Goal: Obtain resource: Download file/media

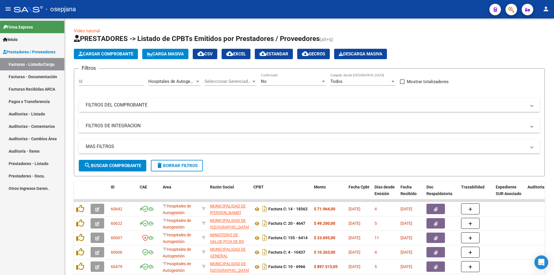
scroll to position [8, 0]
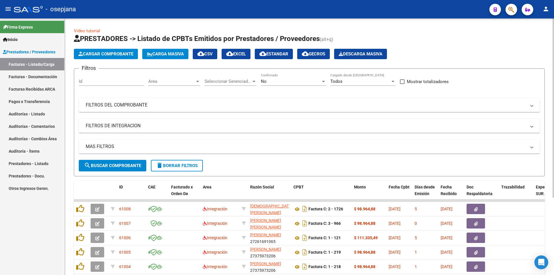
click at [182, 83] on span "Area" at bounding box center [171, 81] width 47 height 5
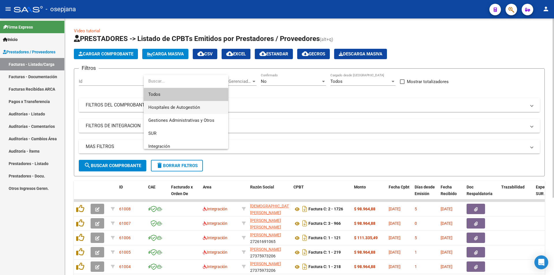
click at [178, 103] on span "Hospitales de Autogestión" at bounding box center [185, 107] width 75 height 13
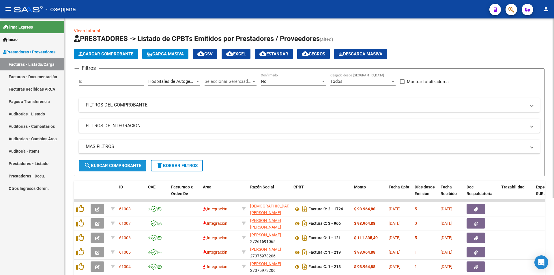
click at [122, 167] on span "search Buscar Comprobante" at bounding box center [112, 165] width 57 height 5
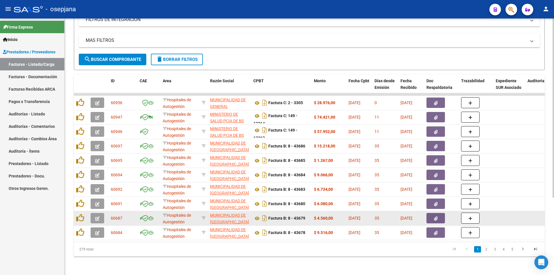
scroll to position [111, 0]
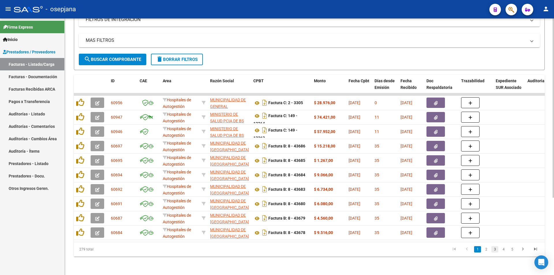
click at [498, 251] on link "3" at bounding box center [495, 249] width 7 height 6
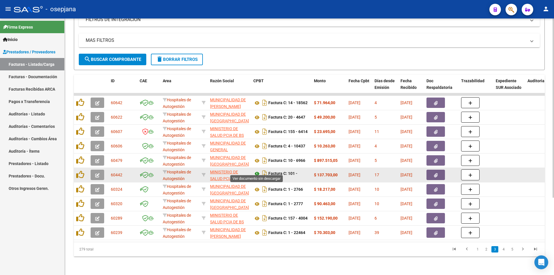
click at [256, 170] on icon at bounding box center [258, 173] width 8 height 7
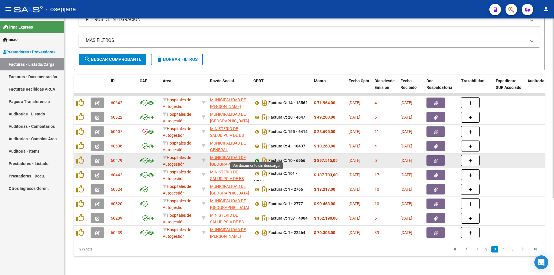
click at [257, 157] on icon at bounding box center [258, 160] width 8 height 7
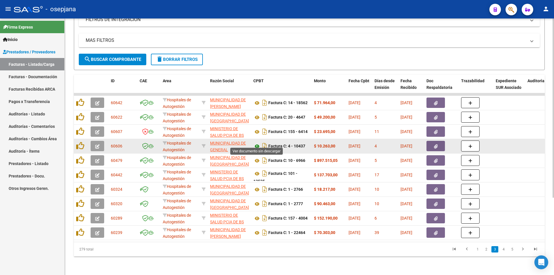
click at [258, 143] on icon at bounding box center [258, 146] width 8 height 7
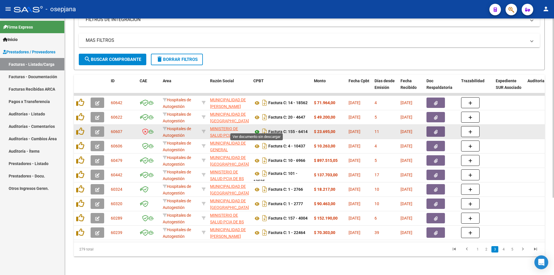
click at [254, 128] on icon at bounding box center [258, 131] width 8 height 7
click at [431, 127] on button "button" at bounding box center [436, 131] width 18 height 10
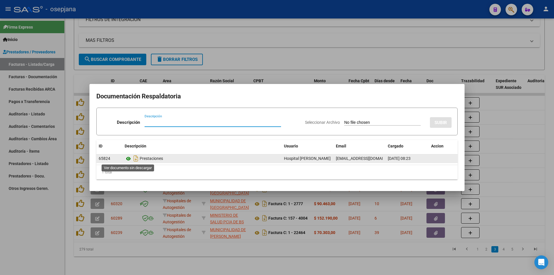
click at [126, 160] on icon at bounding box center [129, 158] width 8 height 7
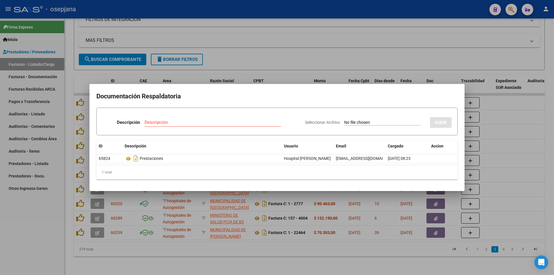
click at [347, 49] on div at bounding box center [277, 137] width 554 height 275
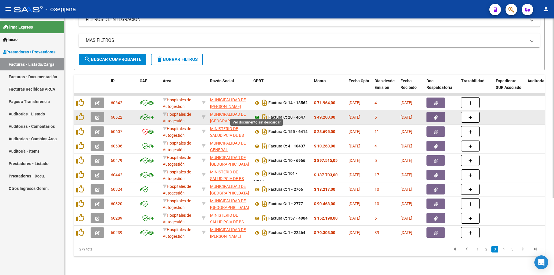
click at [258, 115] on icon at bounding box center [258, 117] width 8 height 7
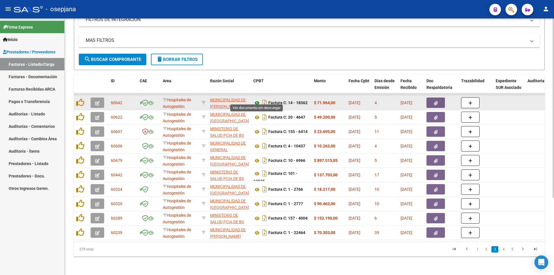
click at [258, 100] on icon at bounding box center [258, 103] width 8 height 7
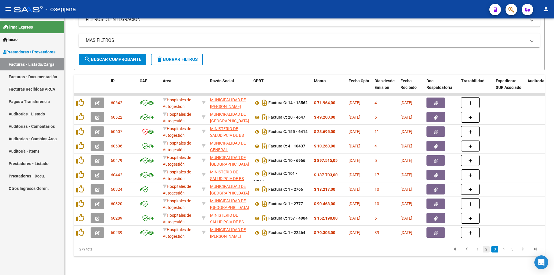
click at [484, 250] on link "2" at bounding box center [486, 249] width 7 height 6
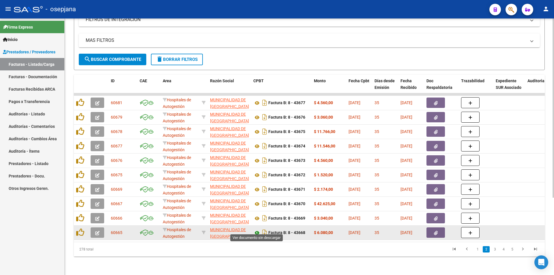
click at [255, 230] on icon at bounding box center [258, 233] width 8 height 7
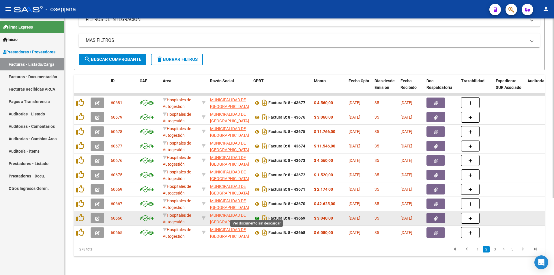
click at [256, 216] on icon at bounding box center [258, 218] width 8 height 7
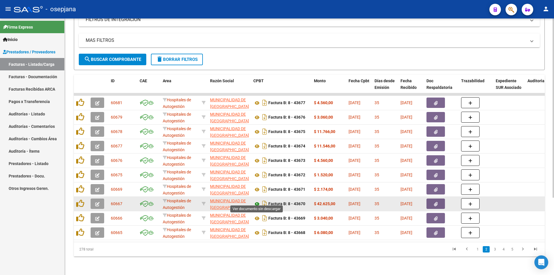
click at [255, 201] on icon at bounding box center [258, 204] width 8 height 7
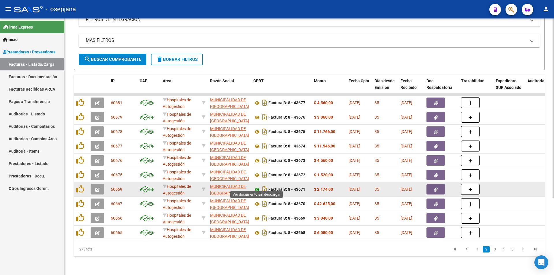
click at [256, 186] on icon at bounding box center [258, 189] width 8 height 7
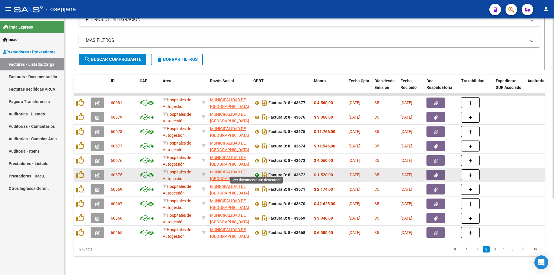
click at [256, 172] on icon at bounding box center [258, 175] width 8 height 7
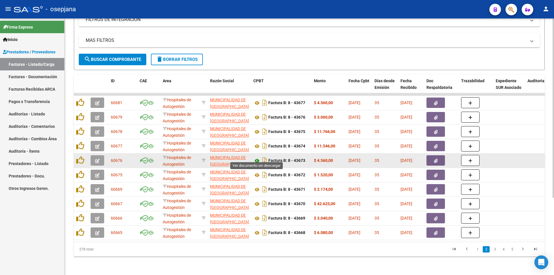
click at [256, 157] on icon at bounding box center [258, 160] width 8 height 7
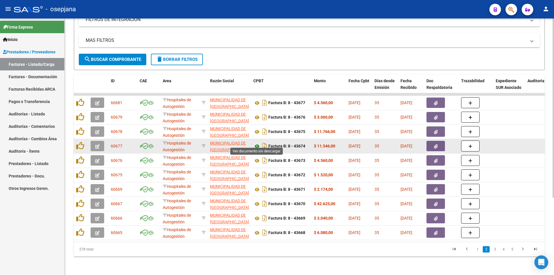
click at [258, 143] on icon at bounding box center [258, 146] width 8 height 7
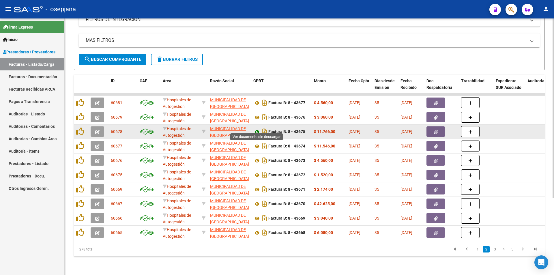
click at [255, 128] on icon at bounding box center [258, 131] width 8 height 7
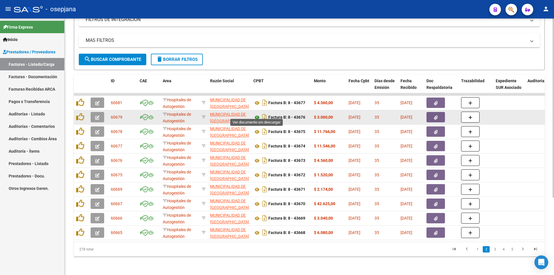
click at [256, 114] on icon at bounding box center [258, 117] width 8 height 7
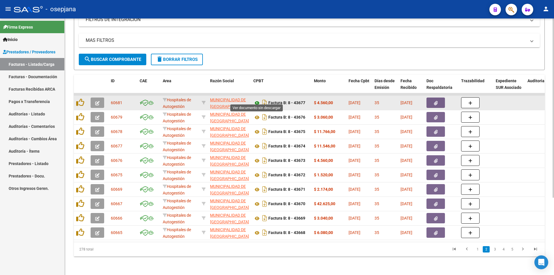
click at [255, 100] on icon at bounding box center [258, 103] width 8 height 7
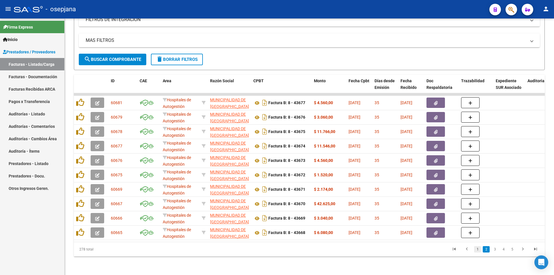
click at [476, 248] on link "1" at bounding box center [477, 249] width 7 height 6
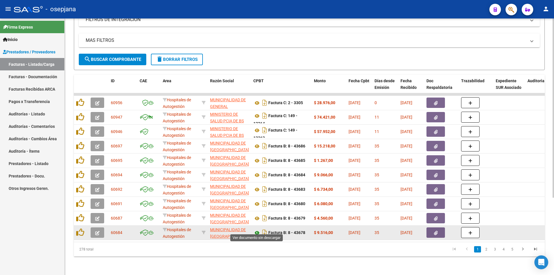
click at [257, 231] on icon at bounding box center [258, 233] width 8 height 7
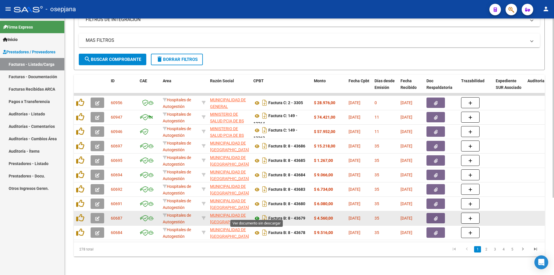
click at [257, 215] on icon at bounding box center [258, 218] width 8 height 7
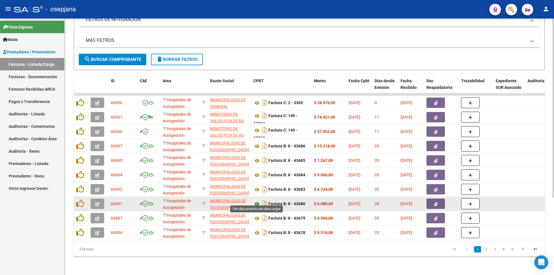
click at [257, 201] on icon at bounding box center [258, 204] width 8 height 7
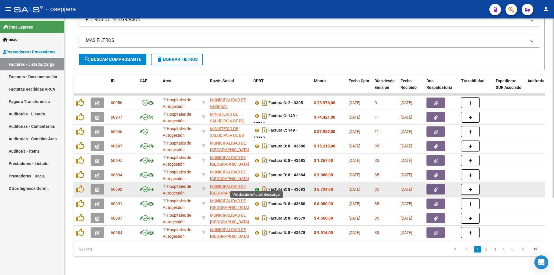
click at [254, 186] on icon at bounding box center [258, 189] width 8 height 7
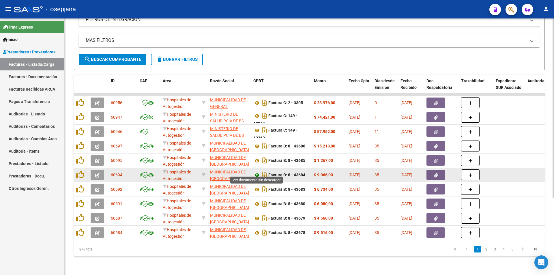
click at [255, 172] on icon at bounding box center [258, 175] width 8 height 7
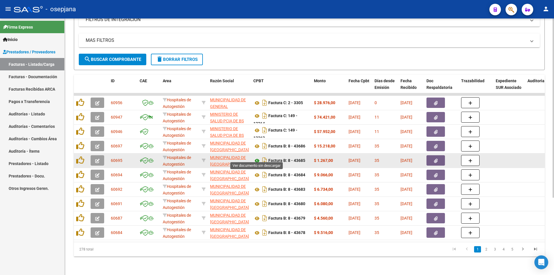
click at [255, 159] on icon at bounding box center [258, 160] width 8 height 7
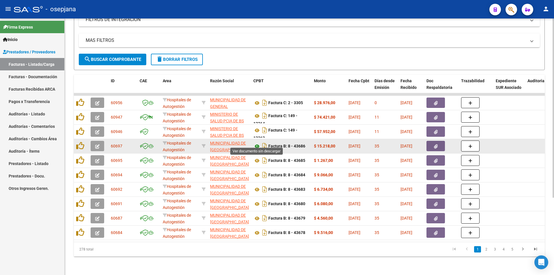
click at [258, 143] on icon at bounding box center [258, 146] width 8 height 7
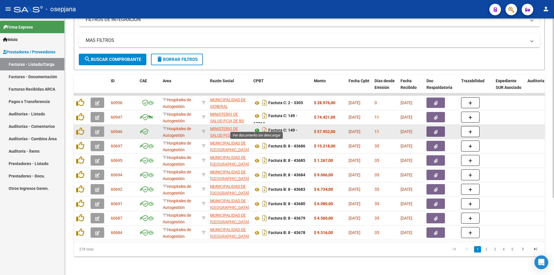
click at [255, 127] on icon at bounding box center [258, 130] width 8 height 7
click at [429, 126] on button "button" at bounding box center [436, 131] width 18 height 10
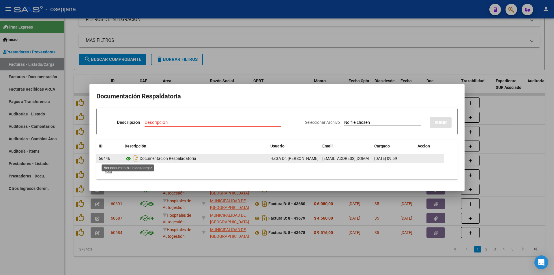
click at [130, 157] on icon at bounding box center [129, 158] width 8 height 7
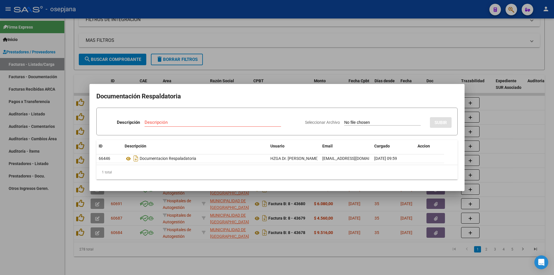
click at [210, 51] on div at bounding box center [277, 137] width 554 height 275
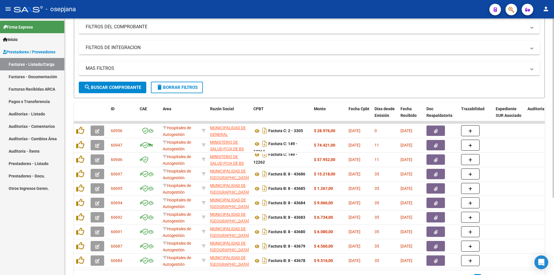
scroll to position [111, 0]
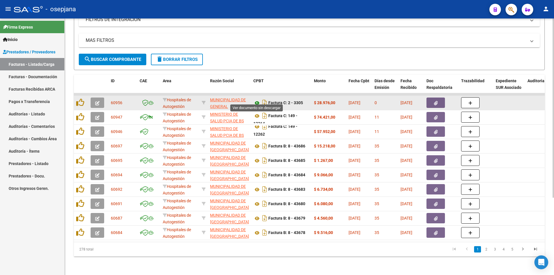
click at [256, 100] on icon at bounding box center [258, 103] width 8 height 7
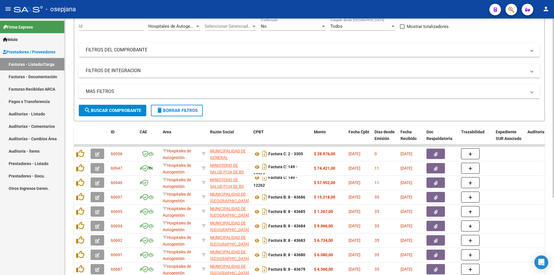
scroll to position [53, 0]
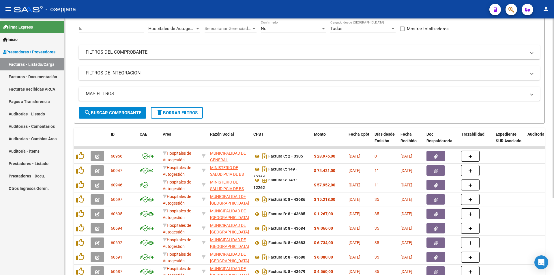
click at [169, 29] on span "Hospitales de Autogestión" at bounding box center [174, 28] width 52 height 5
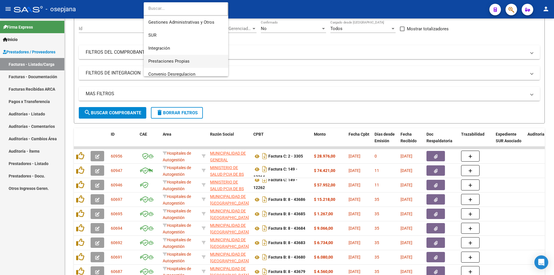
scroll to position [35, 0]
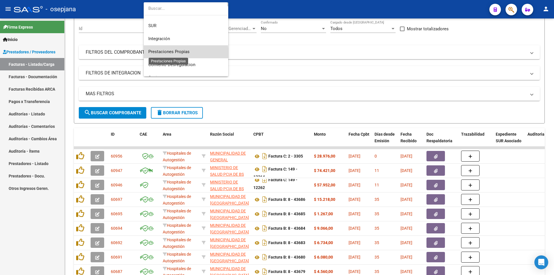
click at [186, 53] on span "Prestaciones Propias" at bounding box center [168, 51] width 41 height 5
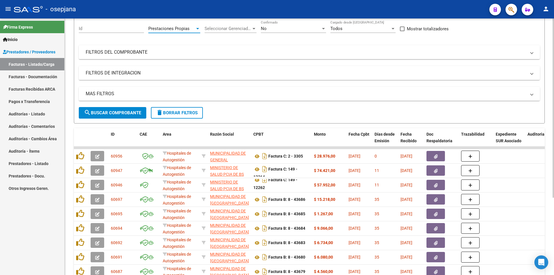
click at [145, 102] on div "MAS FILTROS Todos Con Doc. Respaldatoria Todos Con Trazabilidad Todos Asociado …" at bounding box center [309, 97] width 461 height 20
click at [137, 109] on button "search Buscar Comprobante" at bounding box center [113, 113] width 68 height 12
